Goal: Find specific page/section: Find specific page/section

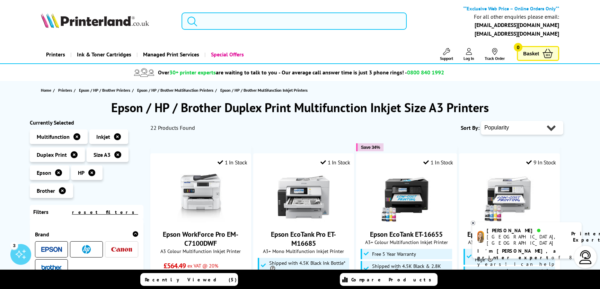
drag, startPoint x: 254, startPoint y: 21, endPoint x: 222, endPoint y: 19, distance: 32.6
click at [223, 19] on input "search" at bounding box center [293, 20] width 225 height 17
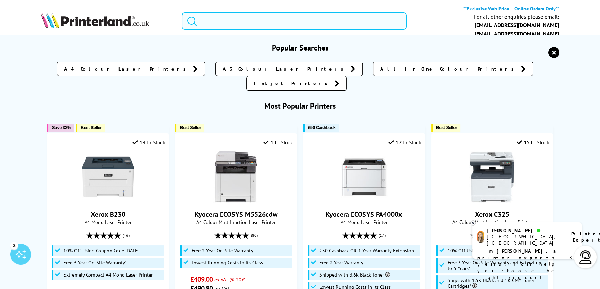
paste input "MFCJ5340DWZU1"
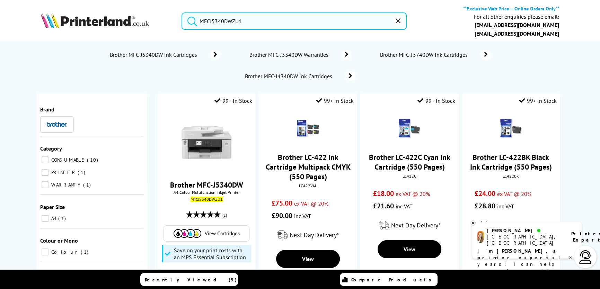
type input "MFCJ5340DWZU1"
click at [182, 12] on button "submit" at bounding box center [190, 19] width 17 height 15
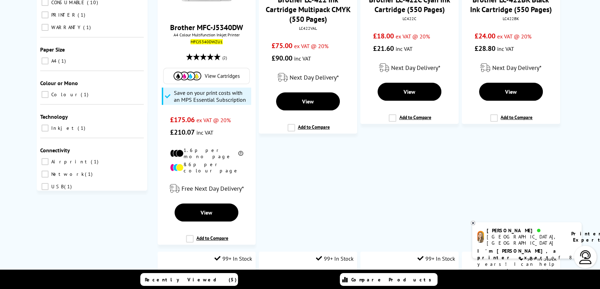
scroll to position [157, 0]
